Goal: Transaction & Acquisition: Purchase product/service

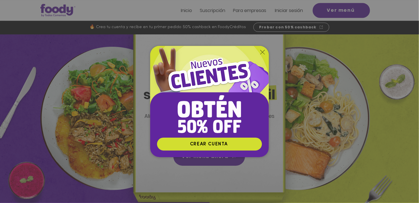
click at [263, 51] on icon "Volver al sitio" at bounding box center [262, 52] width 5 height 5
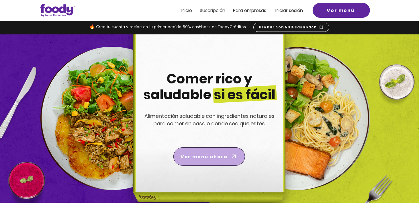
click at [210, 154] on span "Ver menú ahora" at bounding box center [203, 156] width 47 height 7
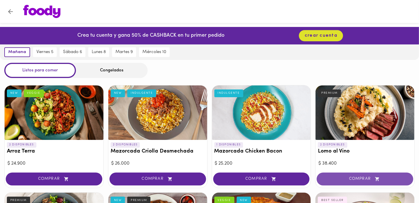
click at [359, 176] on span "COMPRAR" at bounding box center [365, 178] width 82 height 5
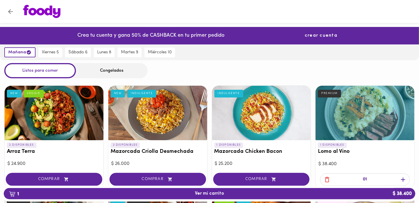
click at [317, 37] on span "crear cuenta" at bounding box center [321, 35] width 33 height 5
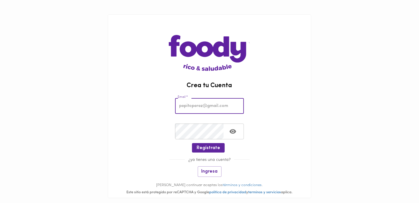
click at [186, 104] on input "email" at bounding box center [209, 106] width 69 height 16
type input "elvirareal@hotmail.com"
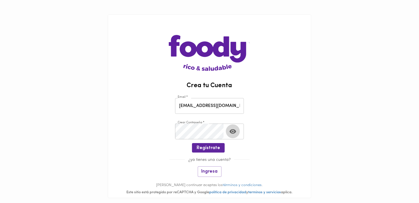
click at [233, 130] on icon "Toggle password visibility" at bounding box center [232, 131] width 7 height 7
click at [208, 148] on span "Regístrate" at bounding box center [208, 147] width 23 height 5
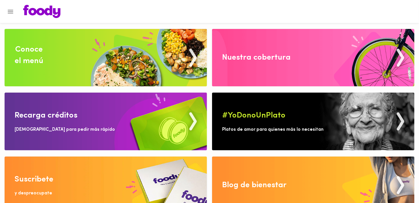
click at [264, 63] on div "Nuestra cobertura" at bounding box center [256, 57] width 68 height 11
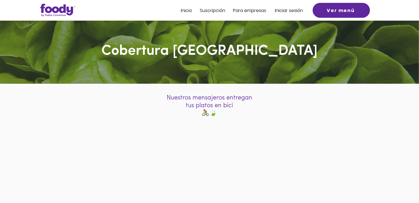
click at [282, 11] on span "Iniciar sesión" at bounding box center [289, 10] width 28 height 7
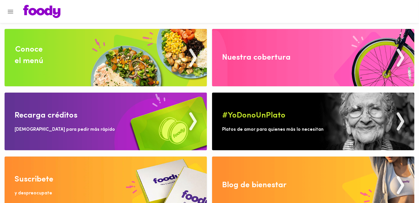
click at [81, 72] on img at bounding box center [106, 57] width 202 height 57
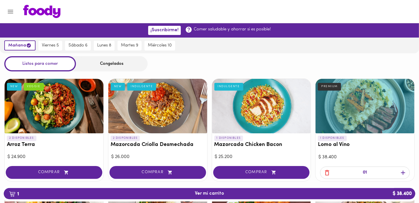
click at [284, 7] on div at bounding box center [214, 11] width 394 height 13
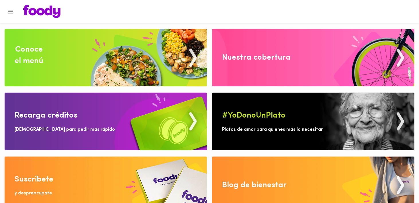
click at [62, 58] on img at bounding box center [106, 57] width 202 height 57
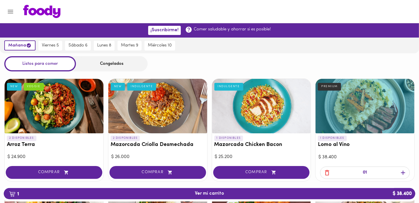
click at [286, 59] on div "Listos para comer Congelados" at bounding box center [209, 63] width 419 height 15
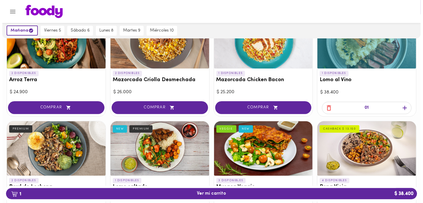
scroll to position [64, 0]
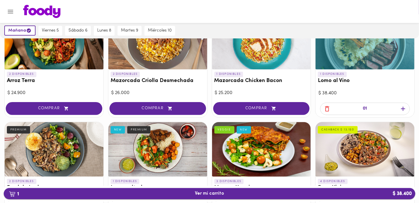
click at [211, 193] on span "1 Ver mi carrito $ 38.400" at bounding box center [209, 193] width 29 height 5
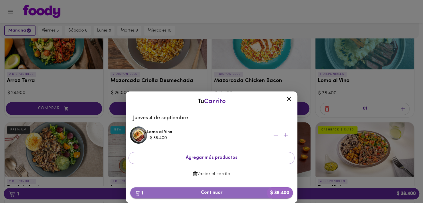
click at [209, 193] on span "1 Continuar $ 38.400" at bounding box center [212, 192] width 154 height 5
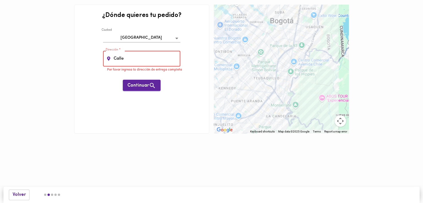
type input "Calle [PHONE_NUMBER]"
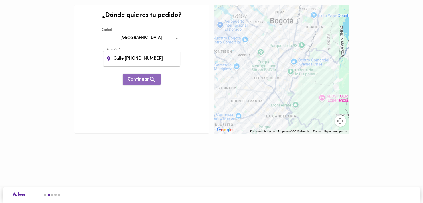
click at [144, 79] on span "Continuar" at bounding box center [141, 79] width 29 height 7
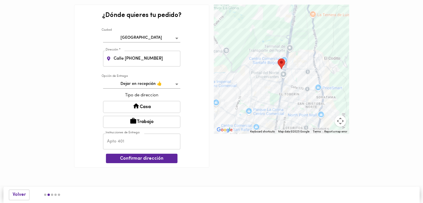
click at [141, 107] on button "Casa" at bounding box center [141, 107] width 77 height 12
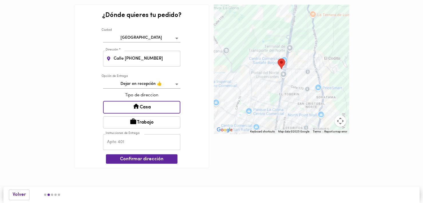
click at [110, 142] on input "text" at bounding box center [141, 142] width 77 height 16
type input "Torre 3 Apto. 1803"
click at [144, 159] on span "Confirmar dirección" at bounding box center [142, 158] width 62 height 5
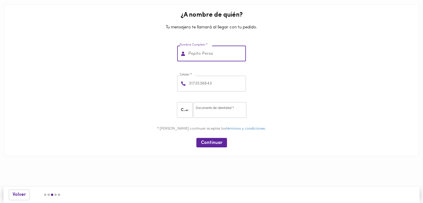
click at [194, 53] on input "text" at bounding box center [216, 54] width 59 height 16
type input "[PERSON_NAME]"
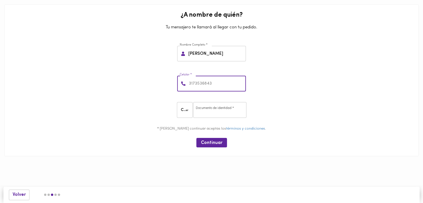
click at [196, 83] on input "number" at bounding box center [217, 84] width 58 height 16
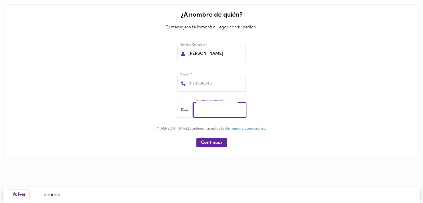
click at [198, 109] on input "number" at bounding box center [219, 110] width 53 height 16
type input "41384916"
click at [215, 142] on span "Continuar" at bounding box center [211, 142] width 21 height 5
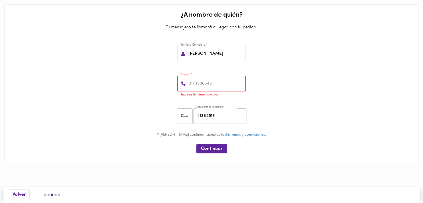
click at [195, 82] on input "number" at bounding box center [217, 84] width 58 height 16
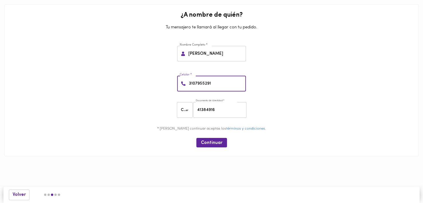
click at [214, 83] on input "3107955291" at bounding box center [217, 84] width 58 height 16
type input "3107955291"
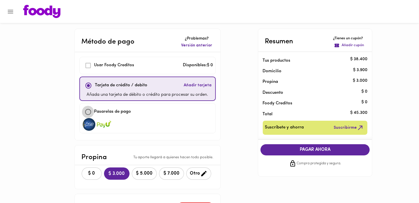
click at [88, 111] on input "checkbox" at bounding box center [88, 112] width 12 height 12
checkbox input "true"
checkbox input "false"
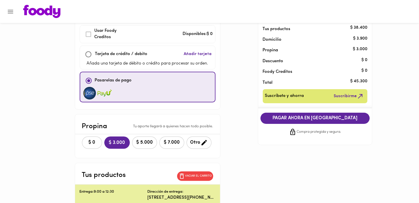
scroll to position [33, 0]
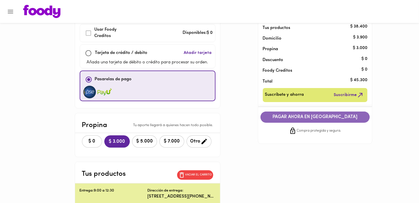
click at [311, 116] on span "PAGAR AHORA EN [GEOGRAPHIC_DATA]" at bounding box center [315, 116] width 98 height 5
